Goal: Information Seeking & Learning: Learn about a topic

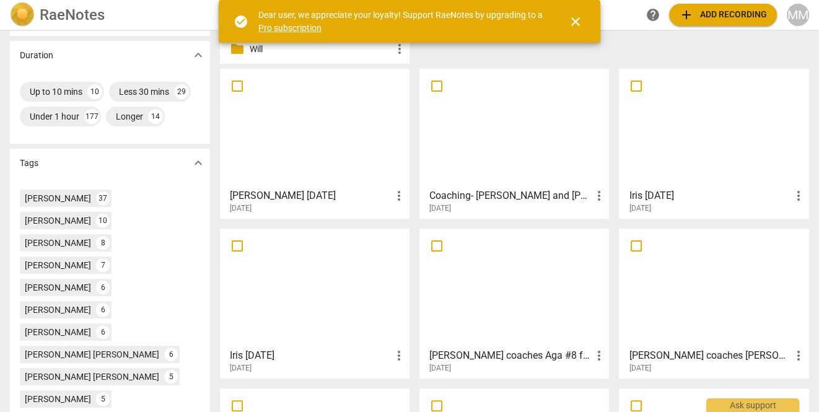
scroll to position [305, 0]
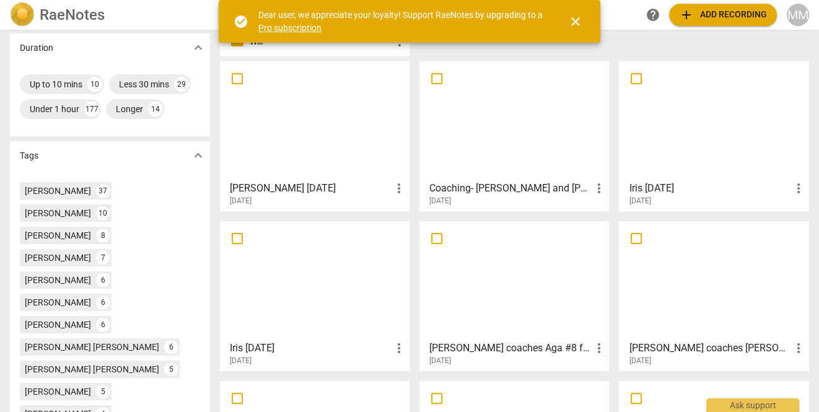
click at [534, 140] on div at bounding box center [514, 121] width 181 height 110
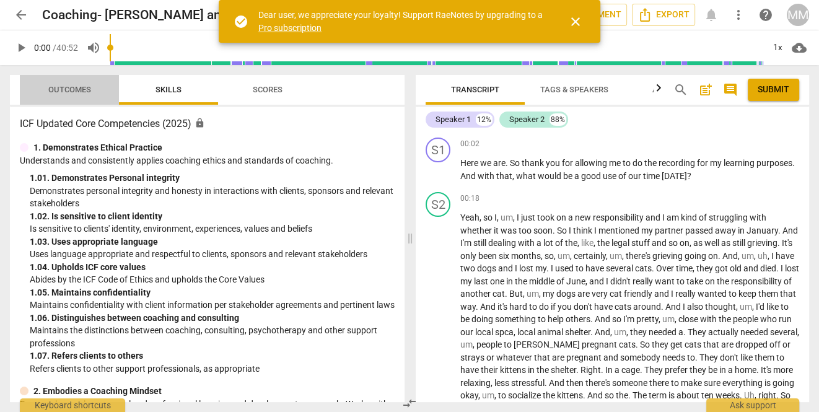
click at [77, 87] on span "Outcomes" at bounding box center [69, 89] width 43 height 9
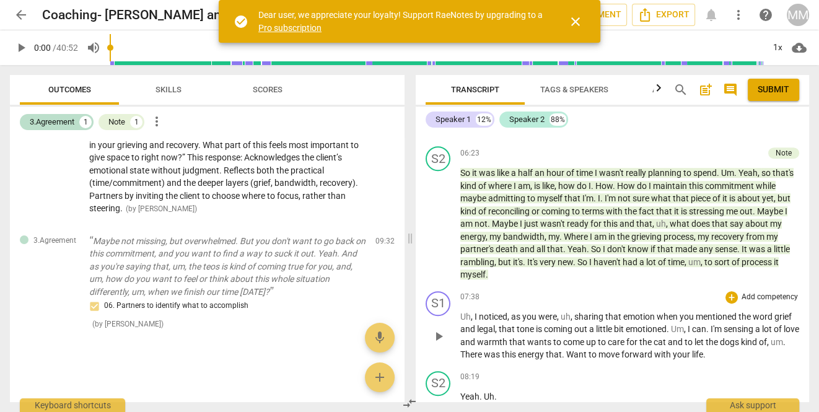
scroll to position [684, 0]
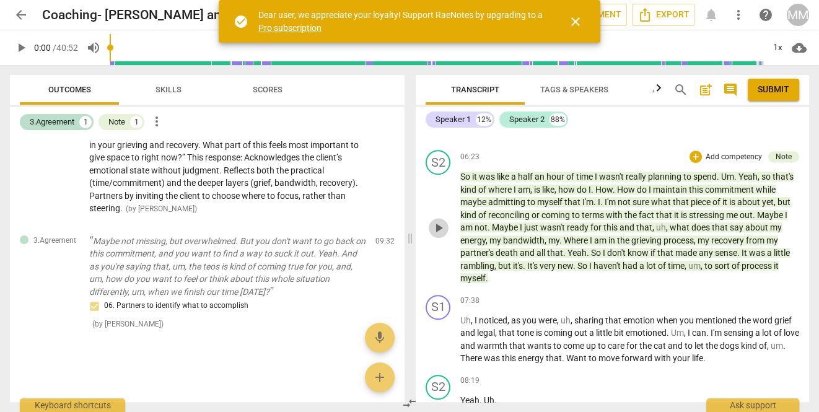
click at [442, 235] on span "play_arrow" at bounding box center [438, 227] width 15 height 15
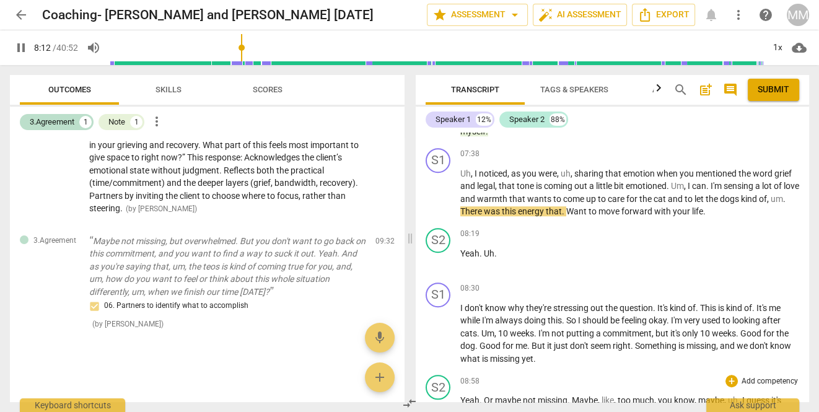
scroll to position [830, 0]
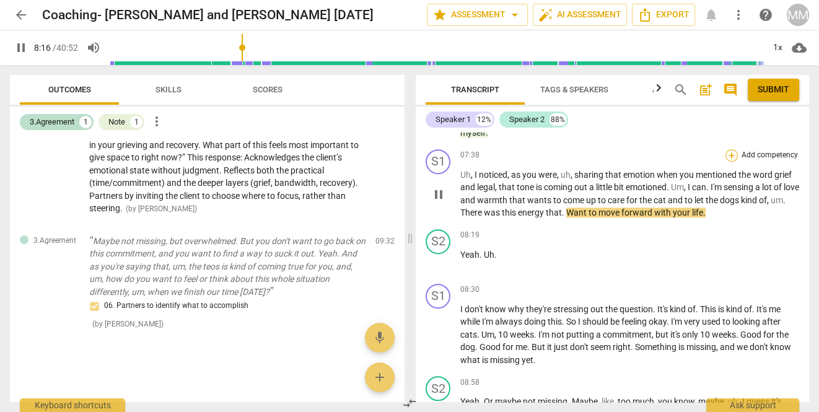
click at [729, 162] on div "+" at bounding box center [731, 155] width 12 height 12
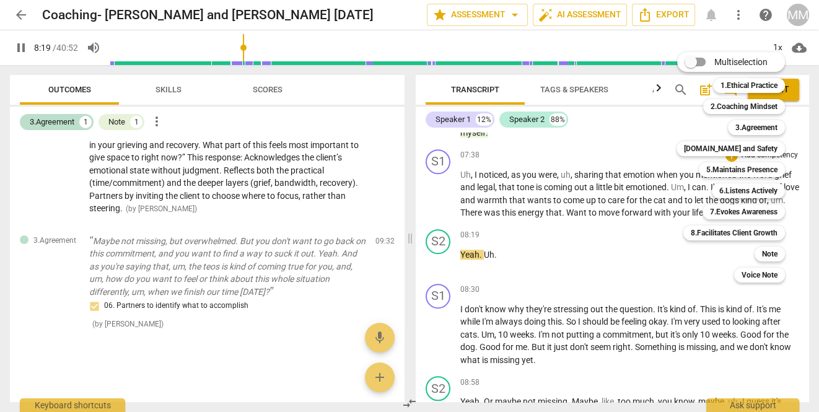
click at [669, 269] on div at bounding box center [409, 206] width 819 height 412
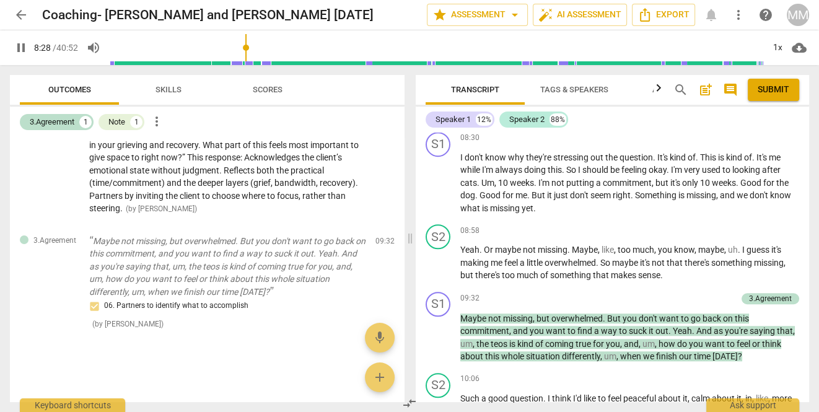
scroll to position [980, 0]
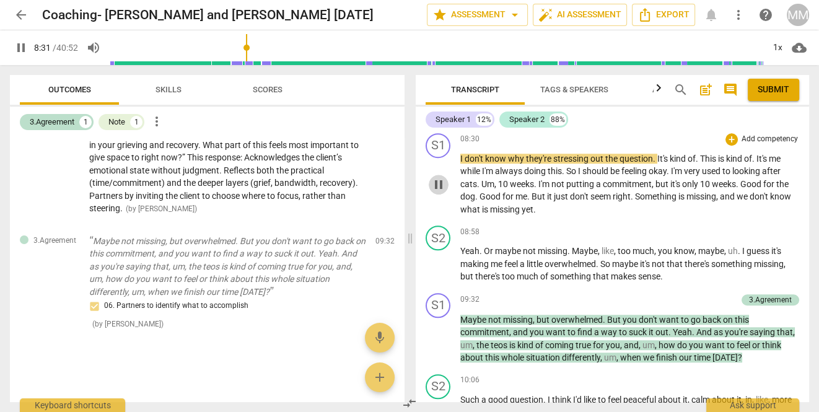
click at [438, 192] on span "pause" at bounding box center [438, 184] width 15 height 15
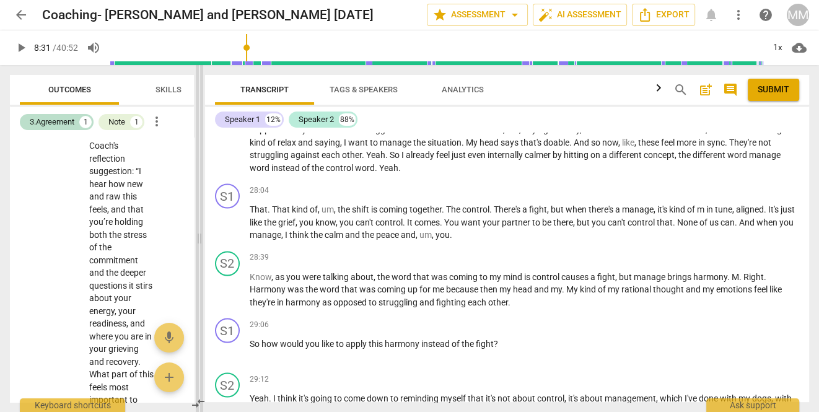
scroll to position [783, 0]
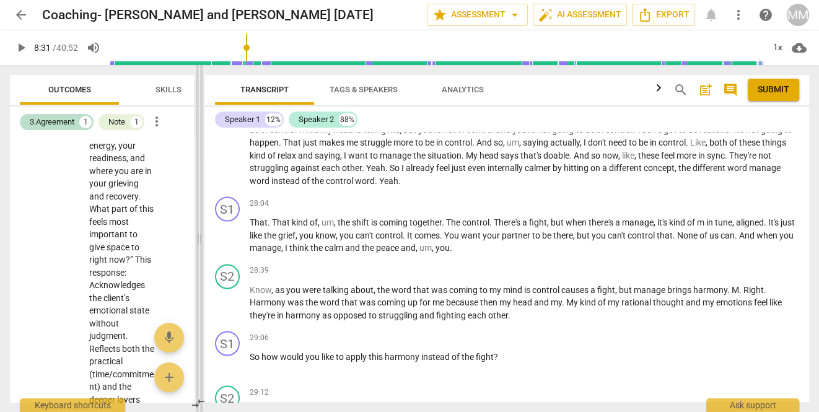
drag, startPoint x: 410, startPoint y: 238, endPoint x: 191, endPoint y: 219, distance: 220.1
click at [196, 219] on span at bounding box center [199, 238] width 7 height 347
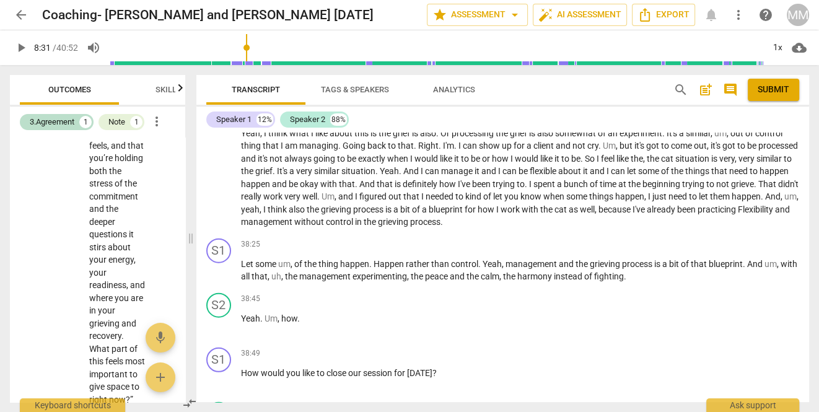
scroll to position [3102, 0]
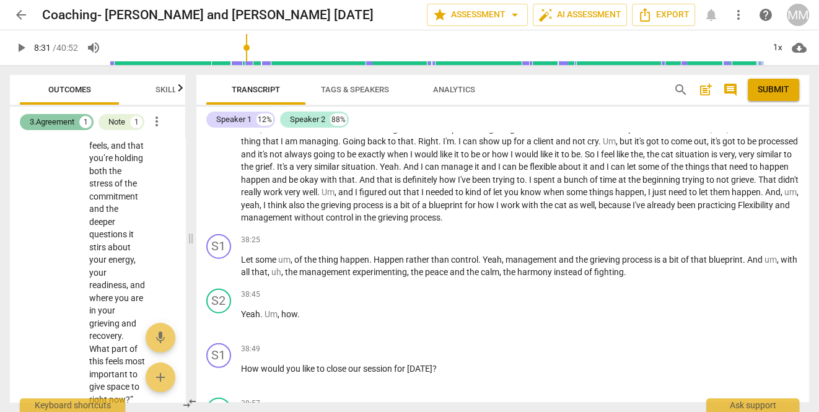
click at [73, 122] on div "3.Agreement" at bounding box center [52, 122] width 45 height 12
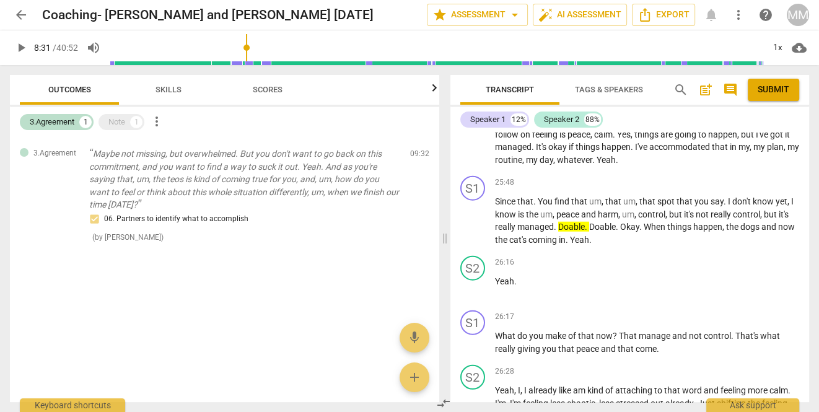
scroll to position [0, 0]
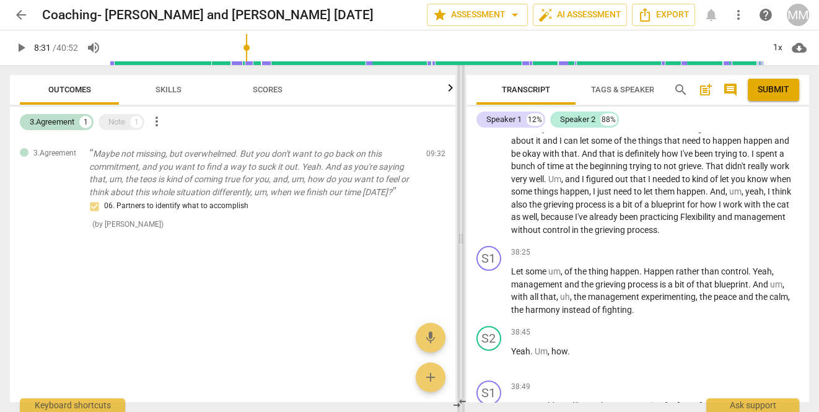
drag, startPoint x: 188, startPoint y: 232, endPoint x: 456, endPoint y: 231, distance: 268.1
click at [457, 231] on span at bounding box center [460, 238] width 7 height 347
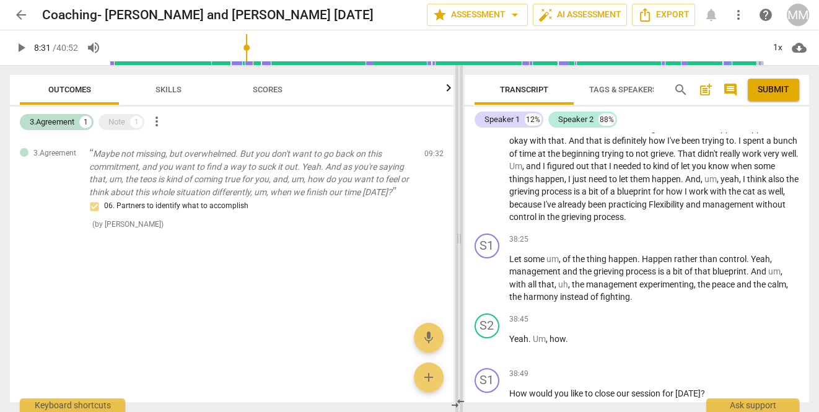
scroll to position [4854, 0]
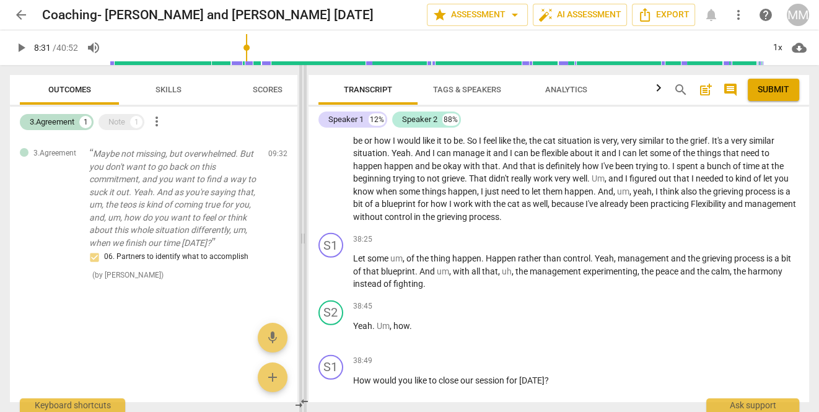
drag, startPoint x: 461, startPoint y: 238, endPoint x: 306, endPoint y: 251, distance: 155.4
click at [305, 251] on span at bounding box center [302, 238] width 7 height 347
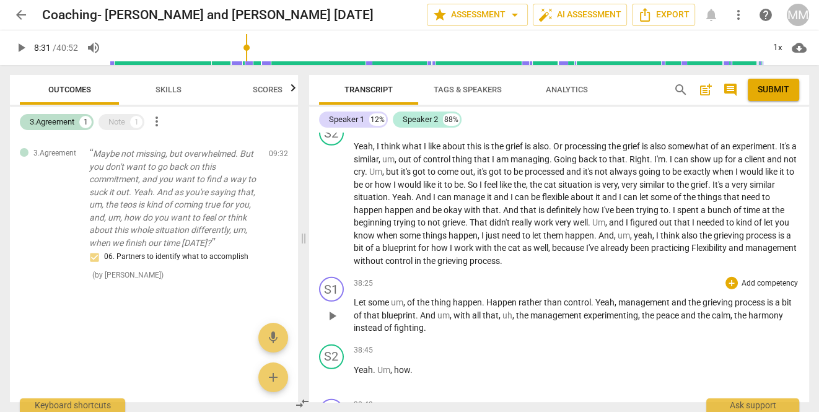
scroll to position [3497, 0]
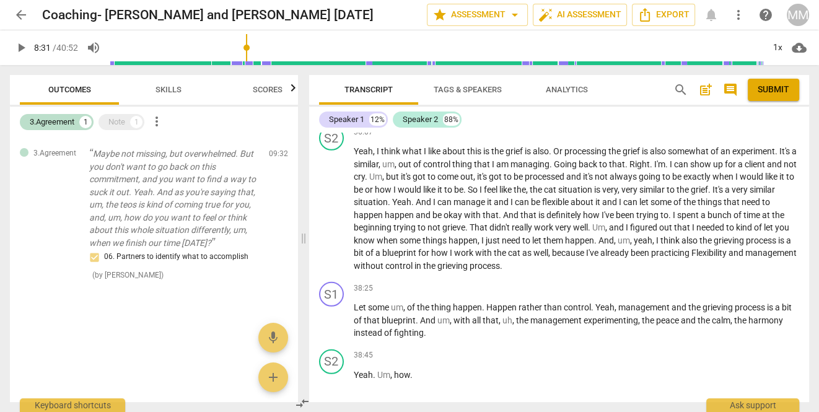
click at [448, 115] on span "of" at bounding box center [443, 110] width 10 height 10
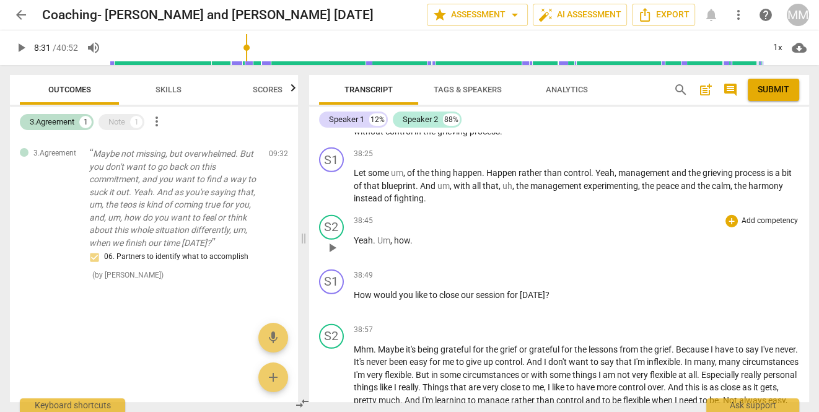
scroll to position [3634, 0]
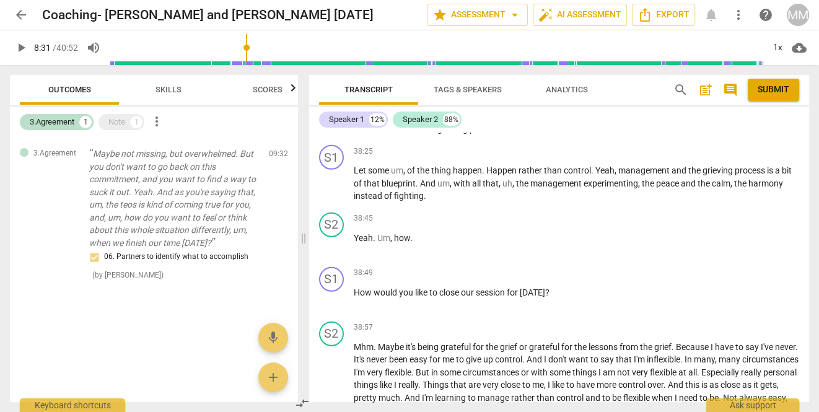
type input "511"
